Goal: Task Accomplishment & Management: Manage account settings

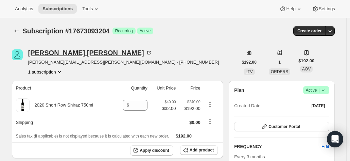
click at [55, 53] on div "Clive Rumberg" at bounding box center [90, 52] width 124 height 7
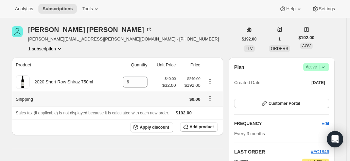
scroll to position [34, 0]
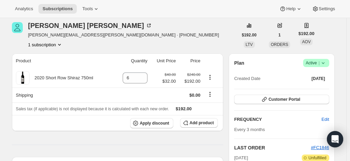
scroll to position [68, 0]
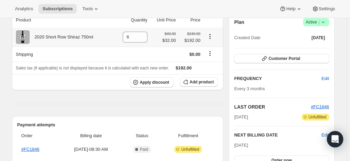
click at [212, 38] on icon "Product actions" at bounding box center [210, 36] width 7 height 7
click at [210, 38] on icon "Product actions" at bounding box center [209, 38] width 1 height 1
click at [158, 80] on span "Apply discount" at bounding box center [155, 82] width 30 height 5
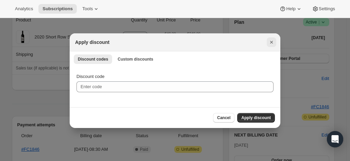
click at [270, 42] on icon "Close" at bounding box center [271, 42] width 7 height 7
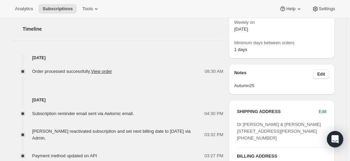
scroll to position [272, 0]
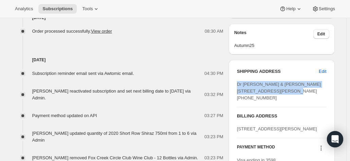
drag, startPoint x: 277, startPoint y: 97, endPoint x: 238, endPoint y: 83, distance: 42.1
click at [238, 83] on div "SHIPPING ADDRESS Edit Dr Clive & Mary Rumberg 30 Marie Street BORONIA VIC, 3155…" at bounding box center [282, 119] width 106 height 119
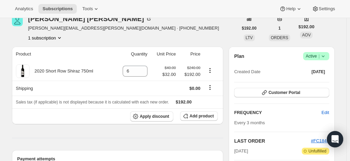
scroll to position [0, 0]
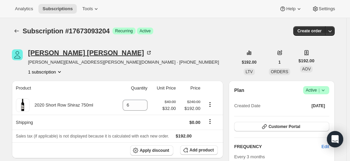
click at [74, 53] on div "Clive Rumberg" at bounding box center [90, 52] width 124 height 7
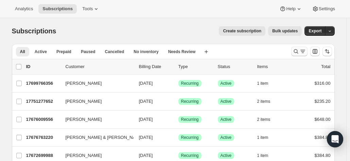
click at [299, 51] on icon "Search and filter results" at bounding box center [296, 51] width 7 height 7
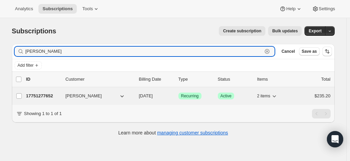
type input "frank wells"
click at [43, 98] on p "17751277652" at bounding box center [43, 95] width 34 height 7
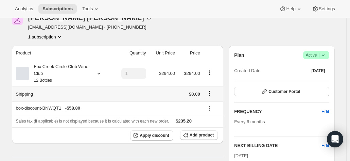
scroll to position [68, 0]
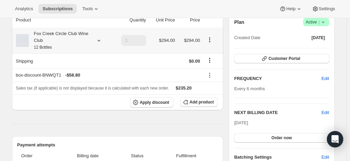
click at [68, 38] on div "Fox Creek Circle Club Wine Club 12 Bottles" at bounding box center [59, 40] width 61 height 20
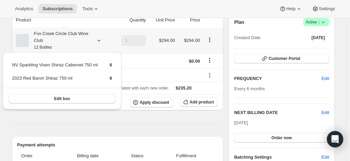
click at [68, 38] on div "Fox Creek Circle Club Wine Club 12 Bottles" at bounding box center [59, 40] width 61 height 20
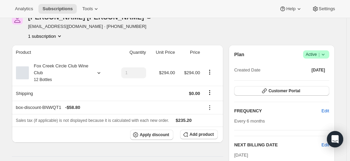
scroll to position [0, 0]
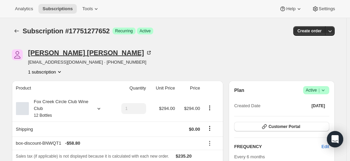
click at [145, 52] on icon at bounding box center [148, 52] width 7 height 7
